Goal: Task Accomplishment & Management: Manage account settings

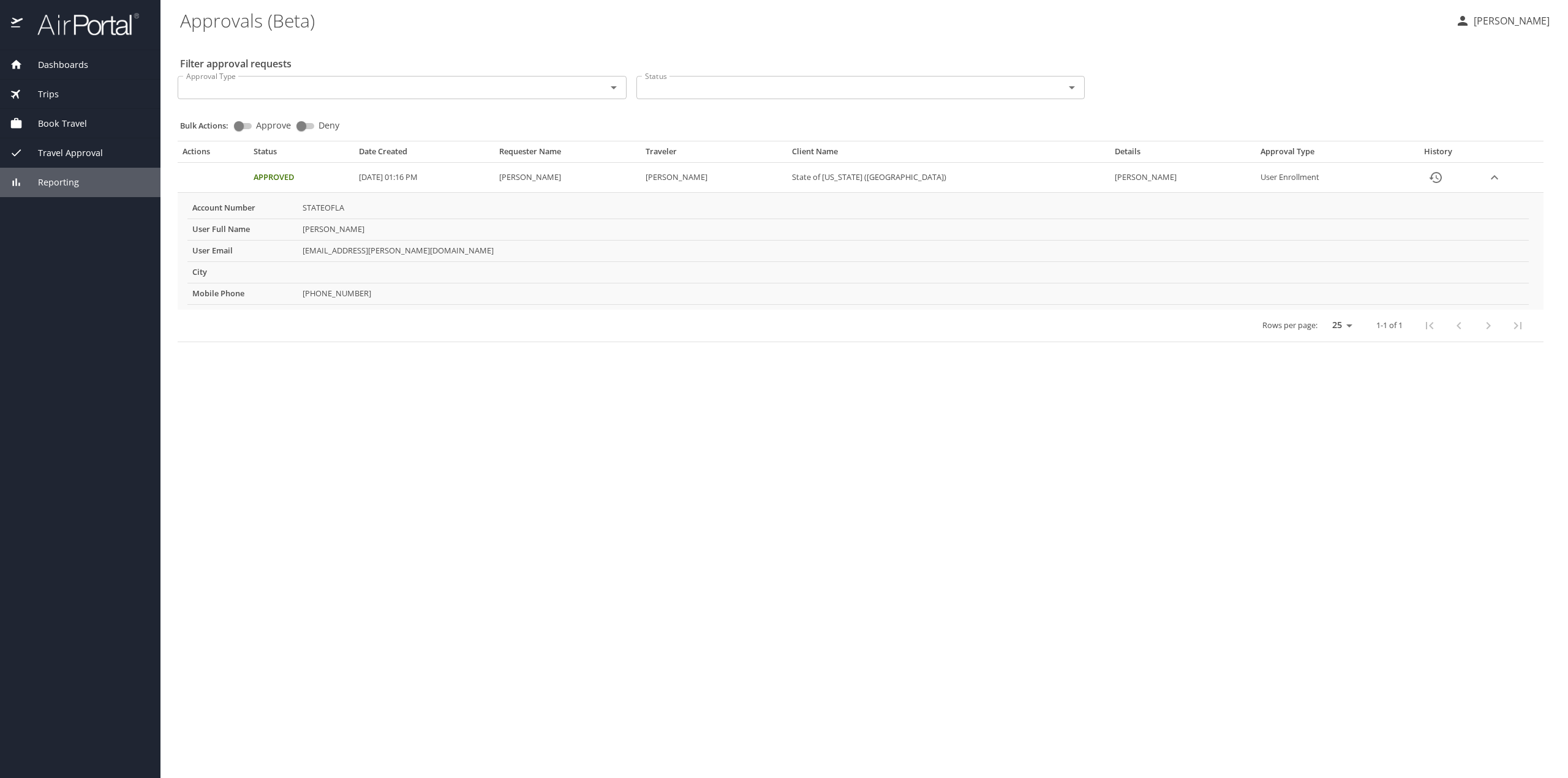
click at [81, 152] on span "Travel Approval" at bounding box center [63, 153] width 80 height 14
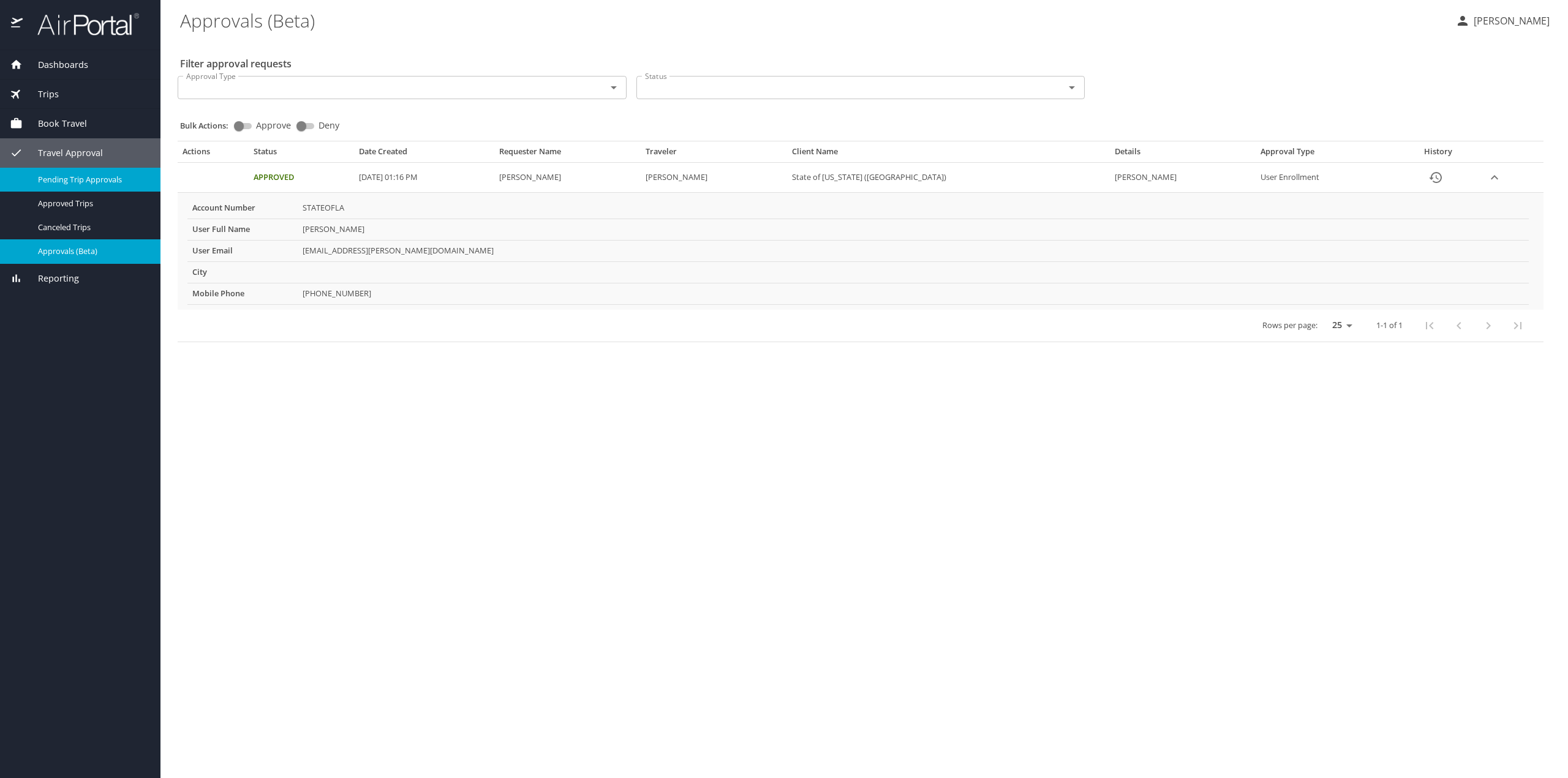
click at [91, 177] on span "Pending Trip Approvals" at bounding box center [91, 180] width 108 height 12
